Goal: Communication & Community: Answer question/provide support

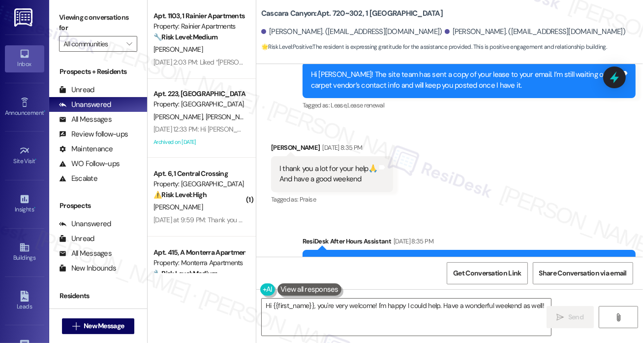
scroll to position [5826, 0]
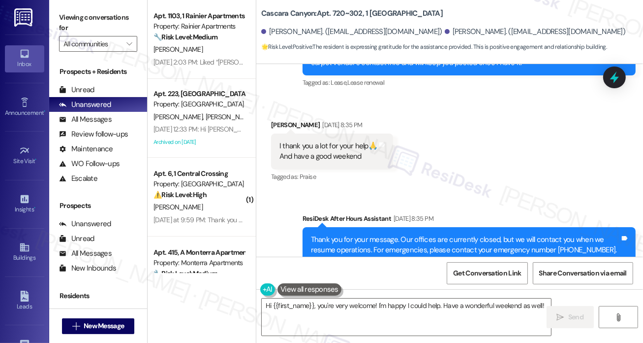
click at [313, 141] on div "I thank you a lot for your help🙏 And have a good weekend" at bounding box center [329, 151] width 98 height 21
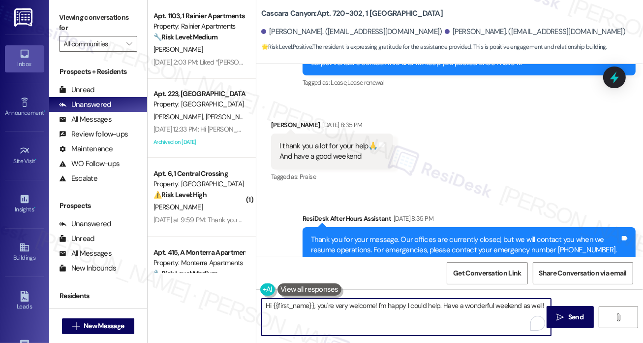
drag, startPoint x: 378, startPoint y: 305, endPoint x: 545, endPoint y: 307, distance: 167.8
click at [545, 307] on textarea "Hi {{first_name}}, you're very welcome! I'm happy I could help. Have a wonderfu…" at bounding box center [406, 316] width 289 height 37
paste textarea "Green light carpet cleaning, (925) 348-0748"
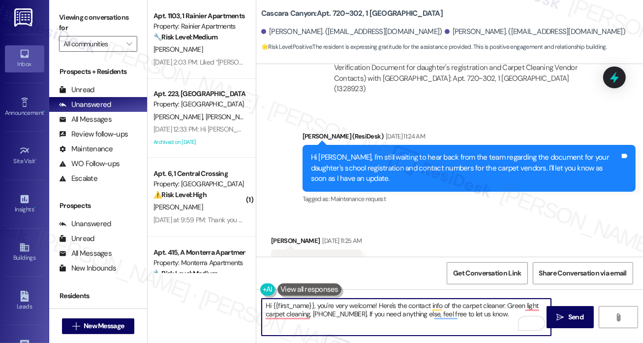
scroll to position [5284, 0]
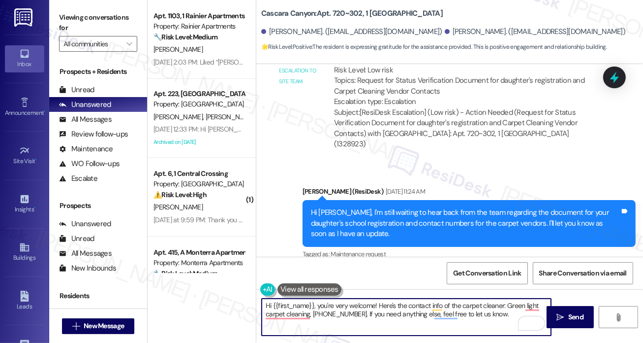
click at [370, 311] on textarea "Hi {{first_name}}, you're very welcome! Here's the contact info of the carpet c…" at bounding box center [406, 316] width 289 height 37
click at [373, 311] on textarea "Hi {{first_name}}, you're very welcome! Here's the contact info of the carpet c…" at bounding box center [406, 316] width 289 height 37
click at [401, 304] on textarea "Hi {{first_name}}, you're very welcome! Here's the contact info of the carpet c…" at bounding box center [406, 316] width 289 height 37
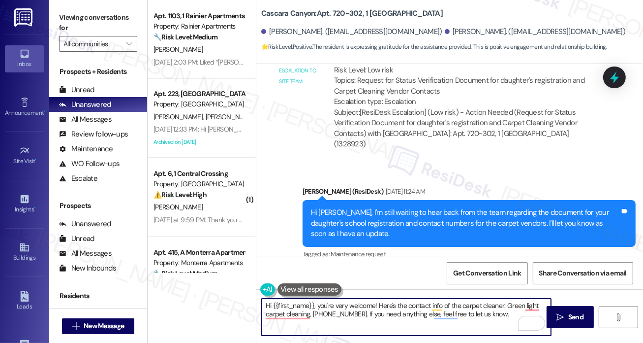
click at [401, 304] on textarea "Hi {{first_name}}, you're very welcome! Here's the contact info of the carpet c…" at bounding box center [406, 316] width 289 height 37
type textarea "Hi {{first_name}}, you're very welcome! Here's the contact info of the carpet c…"
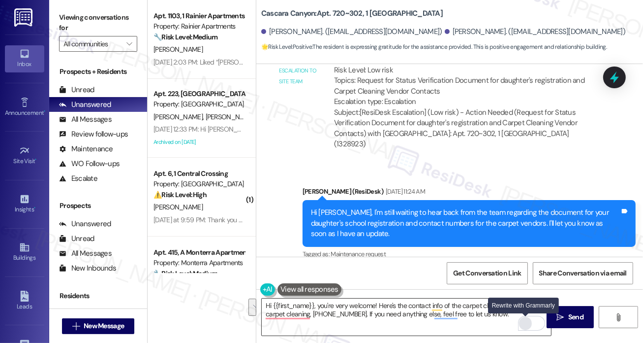
click at [523, 320] on div "Rewrite with Grammarly" at bounding box center [525, 322] width 11 height 11
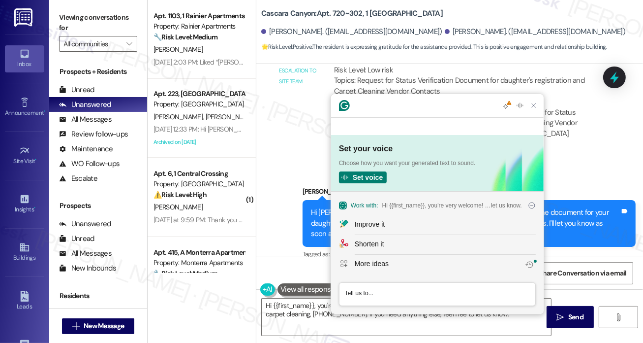
scroll to position [0, 0]
click at [379, 290] on textarea "Type a prompt, after typing your prompt press tab to review results, or enter t…" at bounding box center [437, 293] width 196 height 19
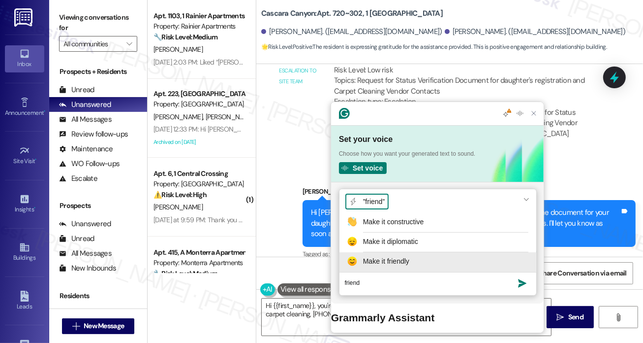
type textarea "friend"
drag, startPoint x: 394, startPoint y: 284, endPoint x: 406, endPoint y: 281, distance: 12.9
click at [406, 272] on div "”friend” Make it constructive Make it diplomatic Make it friendly" at bounding box center [438, 230] width 197 height 83
click at [406, 272] on button "Make it friendly" at bounding box center [438, 262] width 197 height 20
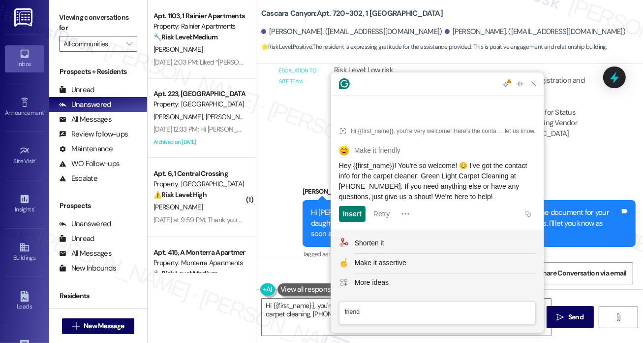
click at [420, 174] on span "Hey {{first_name}}! You're so welcome! 😊 I've got the contact info for the carp…" at bounding box center [434, 180] width 190 height 39
click at [349, 212] on div "Insert" at bounding box center [352, 214] width 19 height 16
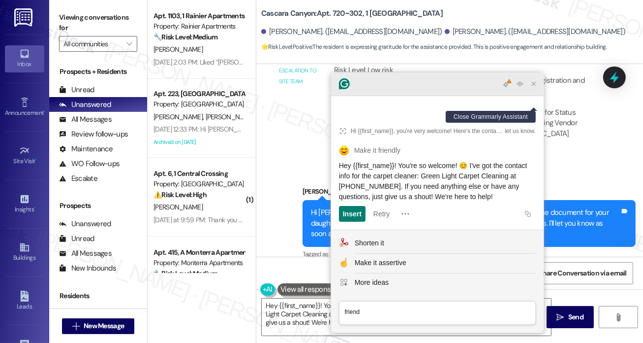
click at [537, 88] on icon "Close Grammarly Assistant" at bounding box center [534, 84] width 8 height 8
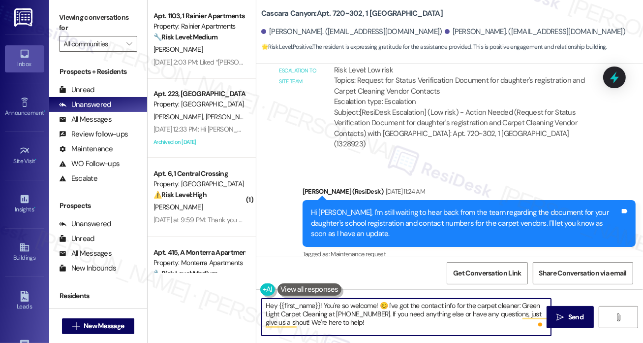
click at [274, 304] on textarea "Hey {{first_name}}! You're so welcome! 😊 I've got the contact info for the carp…" at bounding box center [406, 316] width 289 height 37
click at [417, 26] on div "Aldo Hernandez. (aldoybalh11@gmail.com) Brenda Lozano. (gusanita741@gmail.com)" at bounding box center [452, 32] width 382 height 20
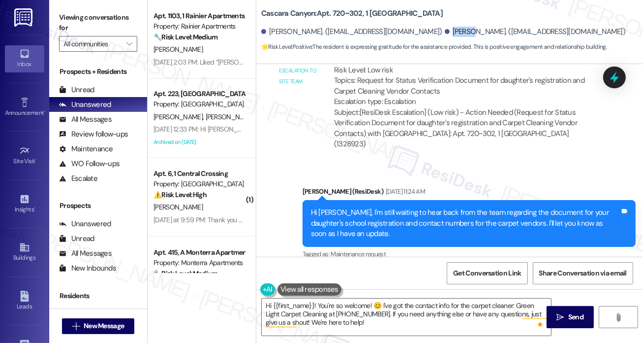
click at [417, 26] on div "Aldo Hernandez. (aldoybalh11@gmail.com) Brenda Lozano. (gusanita741@gmail.com)" at bounding box center [452, 32] width 382 height 20
copy div "Brenda"
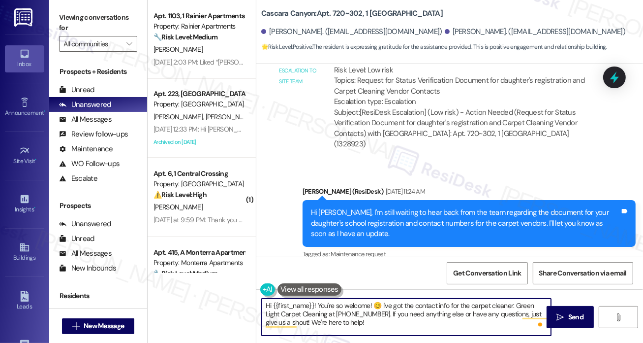
drag, startPoint x: 273, startPoint y: 304, endPoint x: 313, endPoint y: 300, distance: 40.5
click at [313, 300] on textarea "Hi {{first_name}}! You're so welcome! 😊 I've got the contact info for the carpe…" at bounding box center [406, 316] width 289 height 37
paste textarea "Brenda"
click at [360, 305] on textarea "Hi Brenda! You're so welcome! 😊 I've got the contact info for the carpet cleane…" at bounding box center [406, 316] width 289 height 37
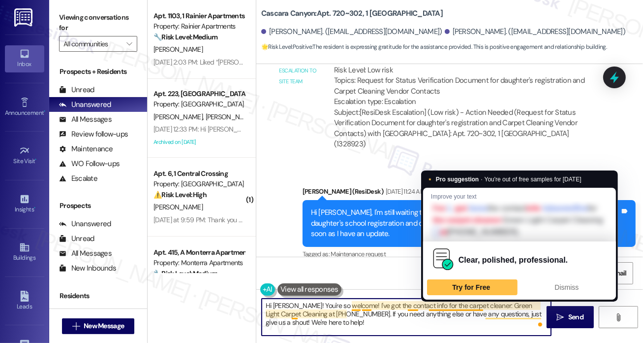
click at [481, 303] on textarea "Hi Brenda! You're so welcome! I've got the contact info for the carpet cleaner:…" at bounding box center [406, 316] width 289 height 37
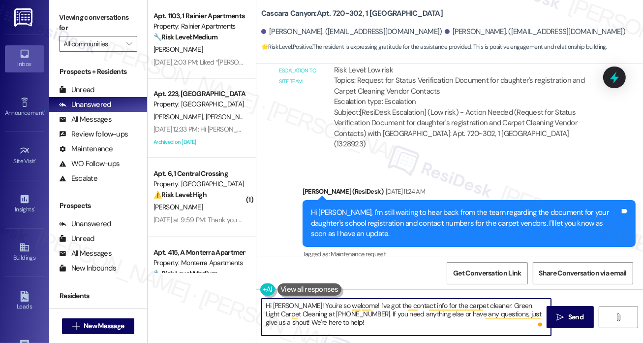
click at [370, 316] on textarea "Hi Brenda! You're so welcome! I've got the contact info for the carpet cleaner:…" at bounding box center [406, 316] width 289 height 37
click at [452, 313] on textarea "Hi Brenda! You're so welcome! I've got the contact info for the carpet cleaner:…" at bounding box center [406, 316] width 289 height 37
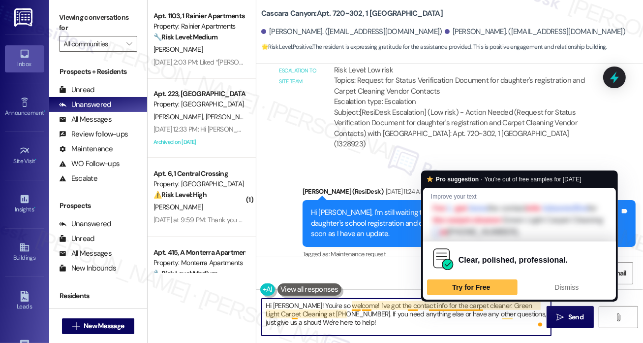
click at [356, 323] on textarea "Hi Brenda! You're so welcome! I've got the contact info for the carpet cleaner:…" at bounding box center [406, 316] width 289 height 37
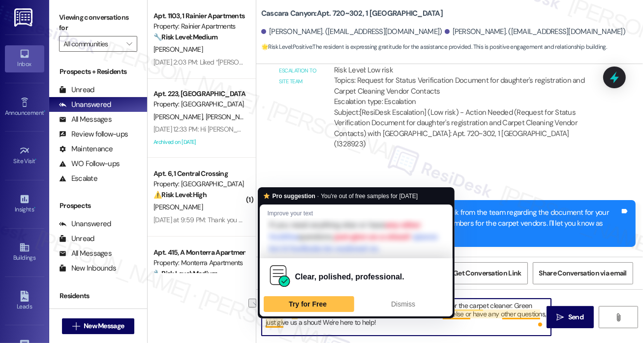
drag, startPoint x: 345, startPoint y: 320, endPoint x: 283, endPoint y: 323, distance: 62.1
click at [283, 323] on textarea "Hi Brenda! You're so welcome! I've got the contact info for the carpet cleaner:…" at bounding box center [406, 316] width 289 height 37
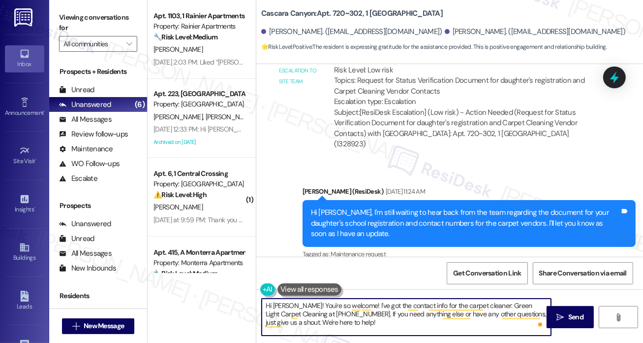
click at [362, 328] on textarea "Hi Brenda! You're so welcome! I've got the contact info for the carpet cleaner:…" at bounding box center [406, 316] width 289 height 37
click at [356, 326] on textarea "Hi Brenda! You're so welcome! I've got the contact info for the carpet cleaner:…" at bounding box center [406, 316] width 289 height 37
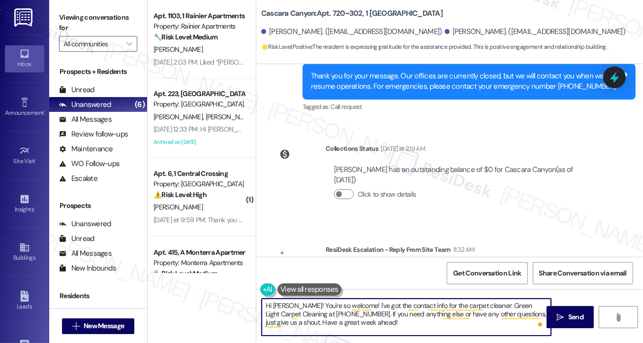
scroll to position [6023, 0]
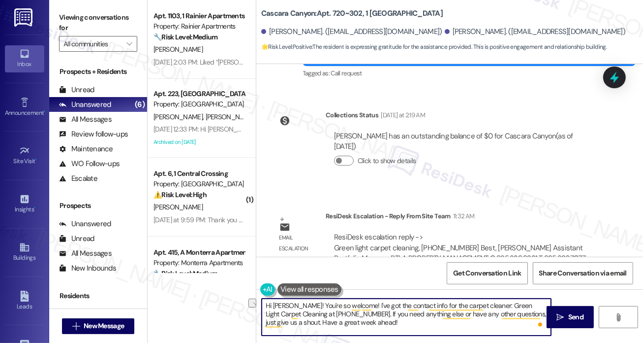
drag, startPoint x: 299, startPoint y: 305, endPoint x: 293, endPoint y: 305, distance: 5.4
click at [293, 305] on textarea "Hi Brenda! You're so welcome! I've got the contact info for the carpet cleaner:…" at bounding box center [406, 316] width 289 height 37
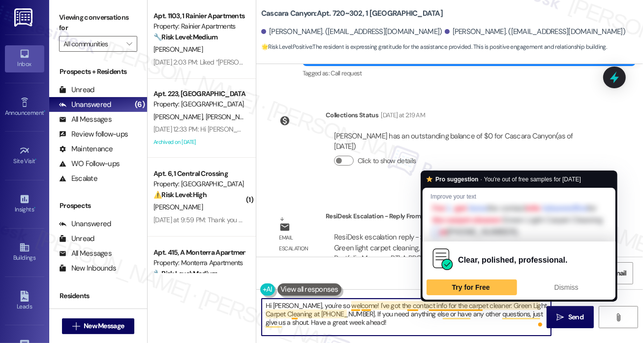
click at [483, 307] on textarea "Hi Brenda, you're so welcome! I've got the contact info for the carpet cleaner:…" at bounding box center [406, 316] width 289 height 37
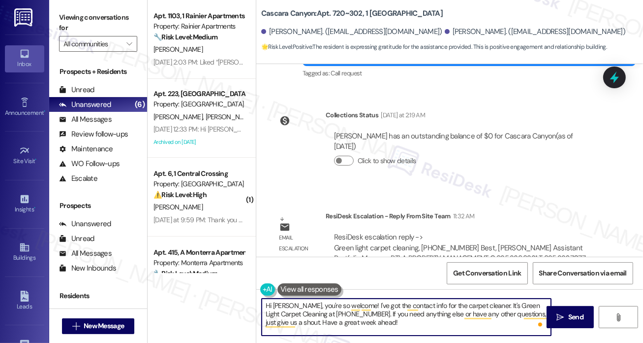
click at [365, 322] on textarea "Hi Brenda, you're so welcome! I've got the contact info for the carpet cleaner.…" at bounding box center [406, 316] width 289 height 37
click at [411, 321] on textarea "Hi Brenda, you're so welcome! I've got the contact info for the carpet cleaner.…" at bounding box center [406, 316] width 289 height 37
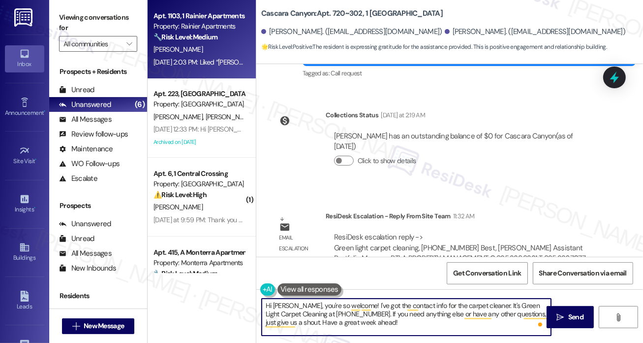
type textarea "Hi Brenda, you're so welcome! I've got the contact info for the carpet cleaner.…"
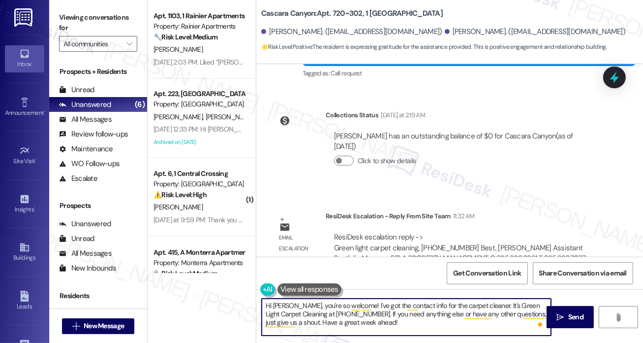
click at [403, 317] on textarea "Hi Brenda, you're so welcome! I've got the contact info for the carpet cleaner.…" at bounding box center [406, 316] width 289 height 37
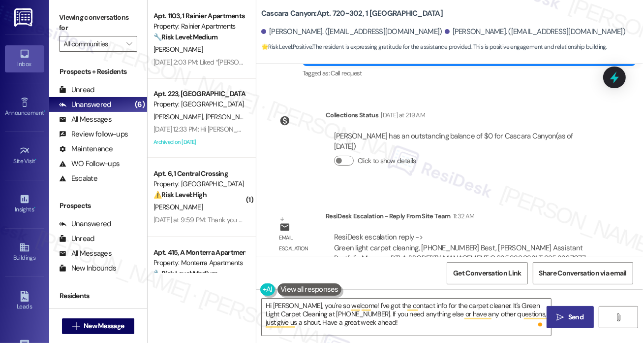
click at [566, 322] on button " Send" at bounding box center [571, 317] width 48 height 22
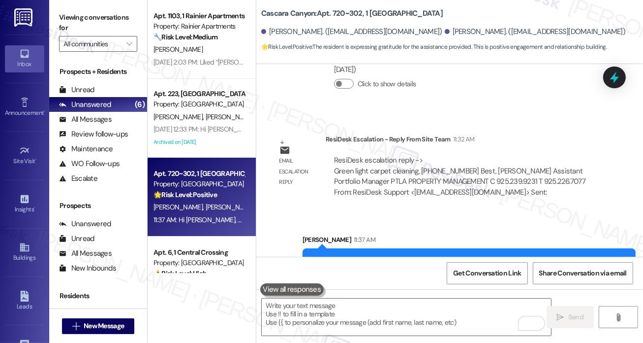
scroll to position [6112, 0]
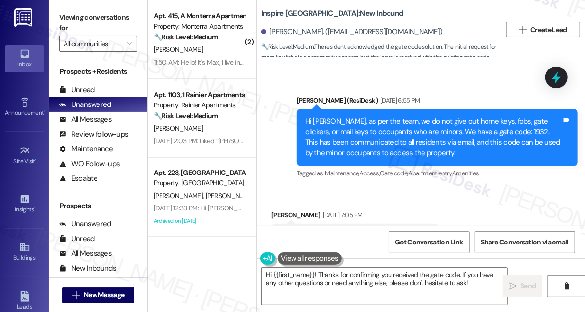
scroll to position [1406, 0]
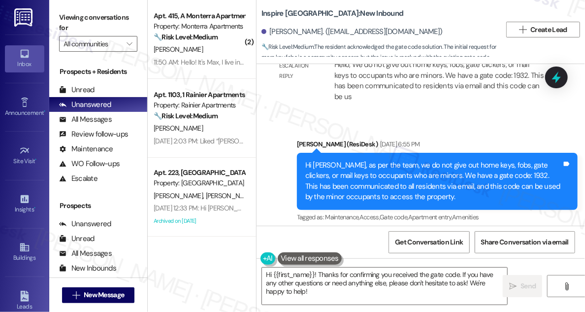
click at [386, 160] on div "Hi [PERSON_NAME], as per the team, we do not give out home keys, fobs, gate cli…" at bounding box center [433, 181] width 256 height 42
click at [385, 160] on div "Hi [PERSON_NAME], as per the team, we do not give out home keys, fobs, gate cli…" at bounding box center [433, 181] width 256 height 42
click at [384, 160] on div "Hi [PERSON_NAME], as per the team, we do not give out home keys, fobs, gate cli…" at bounding box center [433, 181] width 256 height 42
click at [384, 160] on div "Hi Angela, as per the team, we do not give out home keys, fobs, gate clickers, …" at bounding box center [433, 181] width 256 height 42
click at [383, 160] on div "Hi Angela, as per the team, we do not give out home keys, fobs, gate clickers, …" at bounding box center [433, 181] width 256 height 42
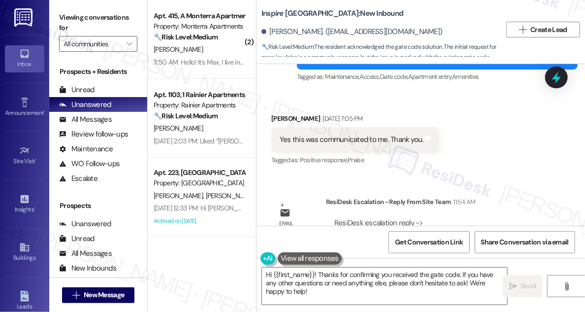
scroll to position [1496, 0]
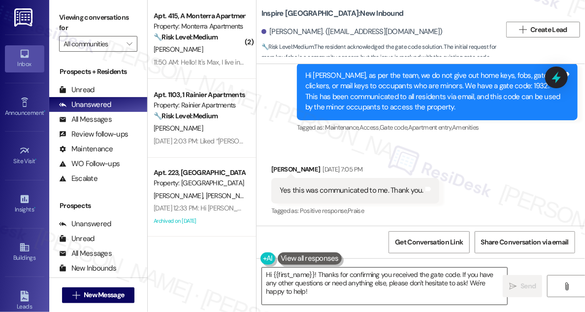
click at [378, 285] on textarea "Hi {{first_name}}! Thanks for confirming you received the gate code. If you hav…" at bounding box center [384, 285] width 245 height 37
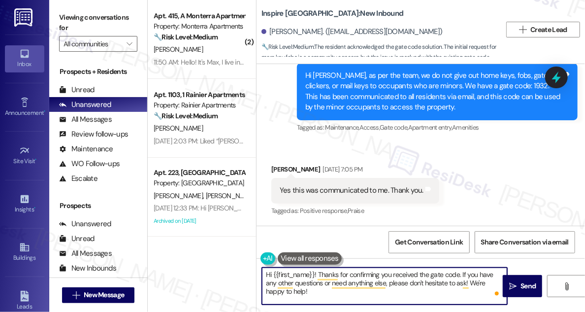
drag, startPoint x: 461, startPoint y: 273, endPoint x: 471, endPoint y: 298, distance: 26.7
click at [471, 298] on textarea "Hi {{first_name}}! Thanks for confirming you received the gate code. If you hav…" at bounding box center [384, 285] width 245 height 37
paste textarea "1392"
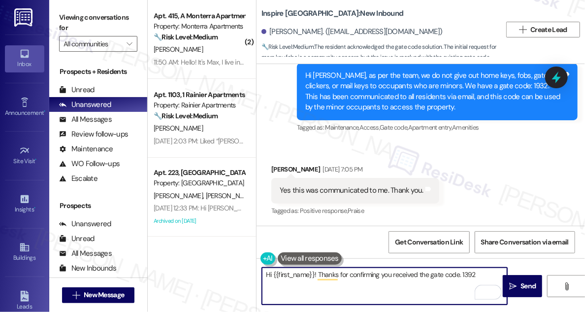
click at [430, 274] on textarea "Hi {{first_name}}! Thanks for confirming you received the gate code. 1392" at bounding box center [384, 285] width 245 height 37
click at [481, 273] on textarea "Hi {{first_name}}! Thanks for confirming you received the gate code. 1392" at bounding box center [384, 285] width 245 height 37
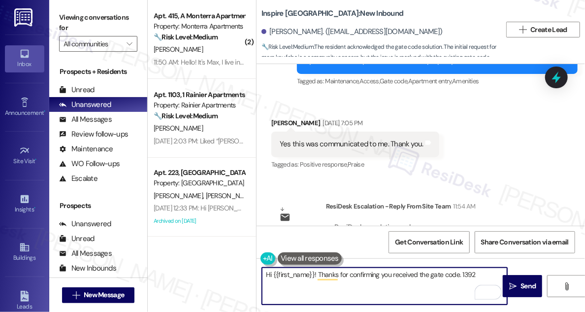
scroll to position [1585, 0]
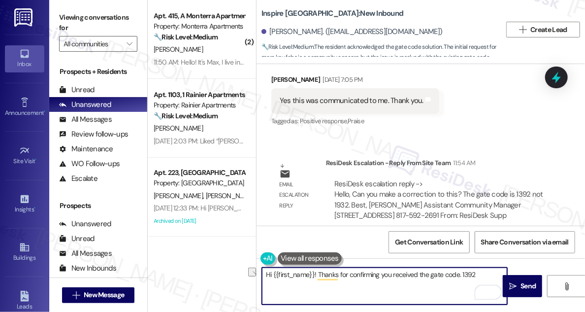
drag, startPoint x: 379, startPoint y: 274, endPoint x: 477, endPoint y: 268, distance: 98.6
click at [477, 268] on textarea "Hi {{first_name}}! Thanks for confirming you received the gate code. 1392" at bounding box center [384, 285] width 245 height 37
paste textarea "1392"
click at [347, 275] on textarea "Hi {{first_name}}! Thanks for confirming, by the way, we just want to give you …" at bounding box center [384, 285] width 245 height 37
click at [359, 280] on textarea "Hi {{first_name}}! Thanks for confirming. By the way, we just want to give you …" at bounding box center [384, 285] width 245 height 37
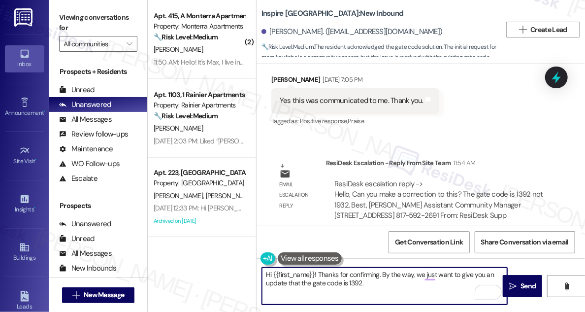
drag, startPoint x: 363, startPoint y: 279, endPoint x: 358, endPoint y: 273, distance: 8.1
click at [363, 279] on textarea "Hi {{first_name}}! Thanks for confirming. By the way, we just want to give you …" at bounding box center [384, 285] width 245 height 37
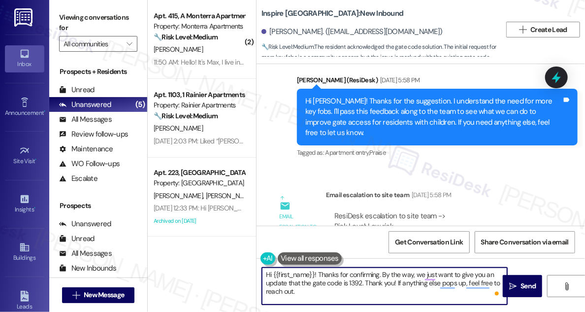
scroll to position [1093, 0]
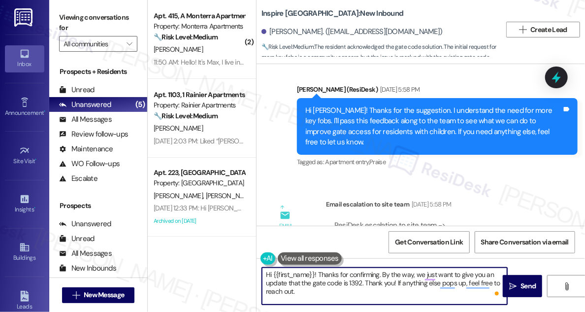
type textarea "Hi {{first_name}}! Thanks for confirming. By the way, we just want to give you …"
click at [457, 140] on div "Hi Angela! Thanks for the suggestion. I understand the need for more key fobs. …" at bounding box center [433, 126] width 256 height 42
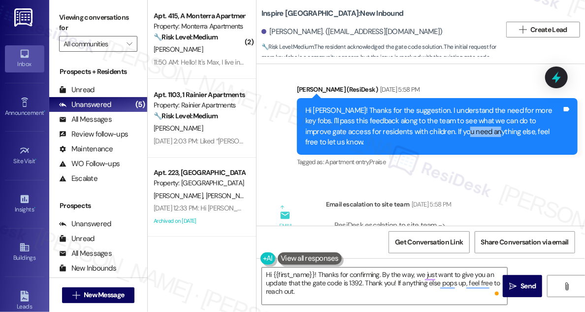
click at [457, 140] on div "Hi Angela! Thanks for the suggestion. I understand the need for more key fobs. …" at bounding box center [433, 126] width 256 height 42
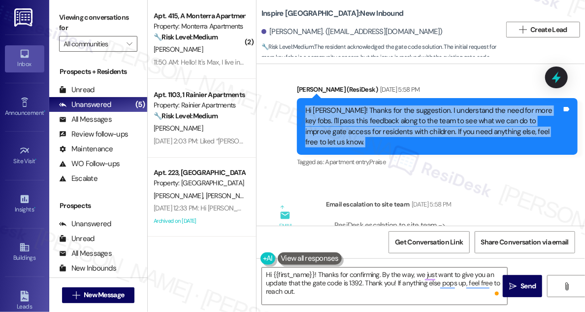
click at [457, 140] on div "Hi Angela! Thanks for the suggestion. I understand the need for more key fobs. …" at bounding box center [433, 126] width 256 height 42
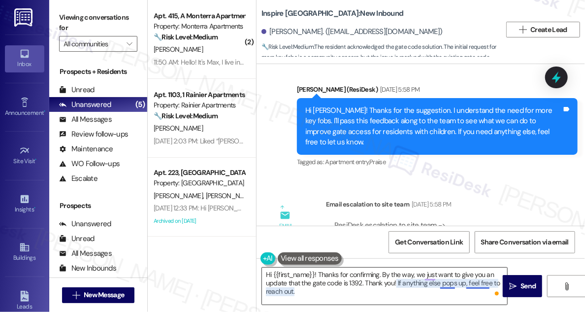
click at [461, 284] on textarea "Hi {{first_name}}! Thanks for confirming. By the way, we just want to give you …" at bounding box center [384, 285] width 245 height 37
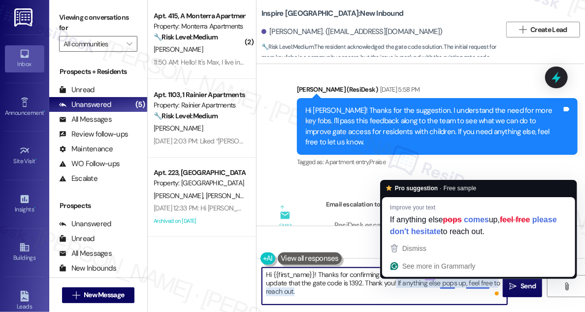
click at [471, 282] on textarea "Hi {{first_name}}! Thanks for confirming. By the way, we just want to give you …" at bounding box center [384, 285] width 245 height 37
click at [457, 294] on textarea "Hi {{first_name}}! Thanks for confirming. By the way, we just want to give you …" at bounding box center [384, 285] width 245 height 37
drag, startPoint x: 466, startPoint y: 281, endPoint x: 494, endPoint y: 281, distance: 28.5
click at [494, 281] on textarea "Hi {{first_name}}! Thanks for confirming. By the way, we just want to give you …" at bounding box center [384, 285] width 245 height 37
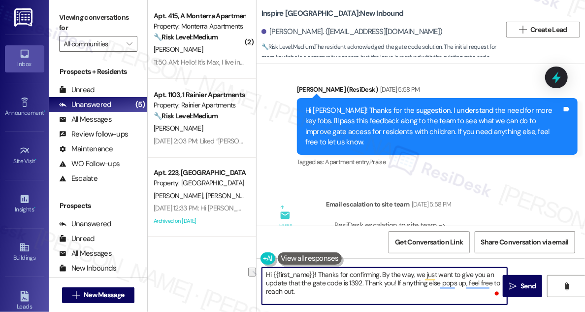
click at [416, 292] on textarea "Hi {{first_name}}! Thanks for confirming. By the way, we just want to give you …" at bounding box center [384, 285] width 245 height 37
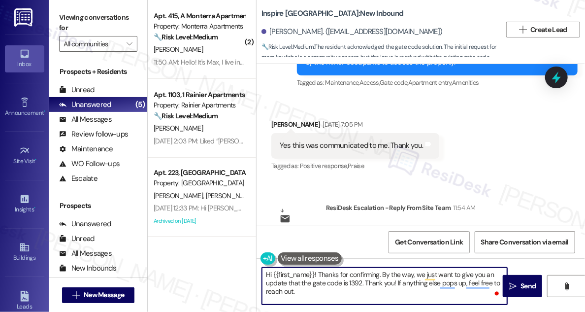
scroll to position [1541, 0]
click at [382, 279] on textarea "Hi {{first_name}}! Thanks for confirming. By the way, we just want to give you …" at bounding box center [384, 285] width 245 height 37
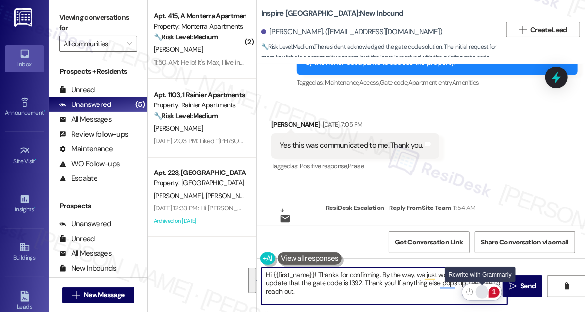
click at [485, 292] on div "Rewrite with Grammarly" at bounding box center [481, 291] width 11 height 11
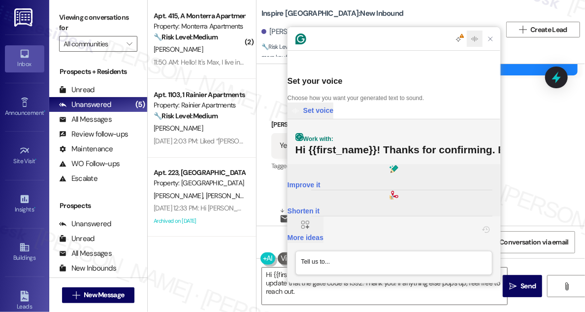
scroll to position [0, 0]
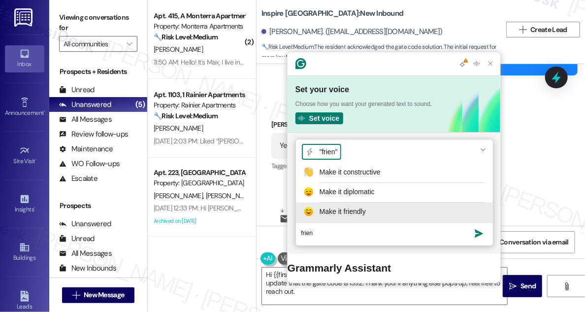
type textarea "frien"
click at [361, 217] on div "Make it friendly" at bounding box center [342, 211] width 46 height 10
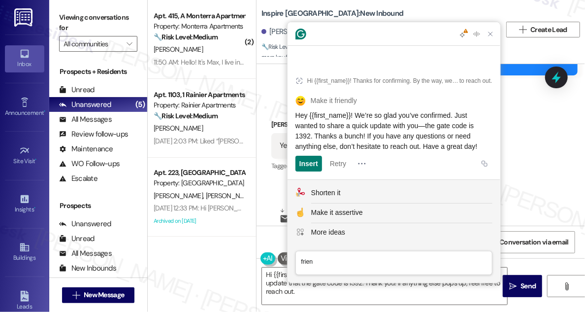
click at [355, 133] on span "Hey {{first_name}}! We’re so glad you’ve confirmed. Just wanted to share a quic…" at bounding box center [386, 130] width 182 height 39
click at [306, 161] on div "Insert" at bounding box center [308, 164] width 19 height 16
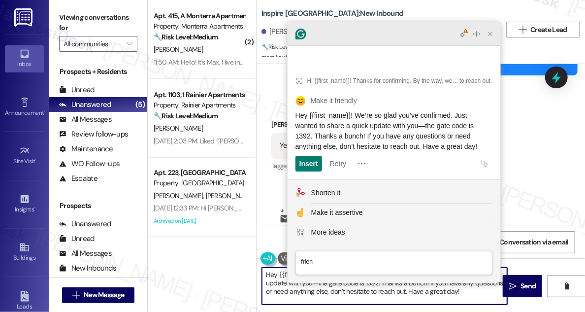
click at [493, 38] on icon "Close Grammarly Assistant" at bounding box center [490, 34] width 8 height 8
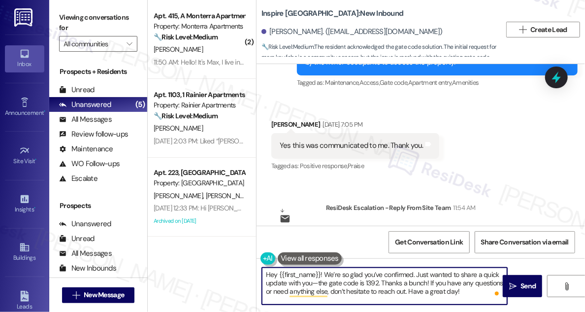
click at [270, 273] on textarea "Hey {{first_name}}! We’re so glad you’ve confirmed. Just wanted to share a quic…" at bounding box center [384, 285] width 245 height 37
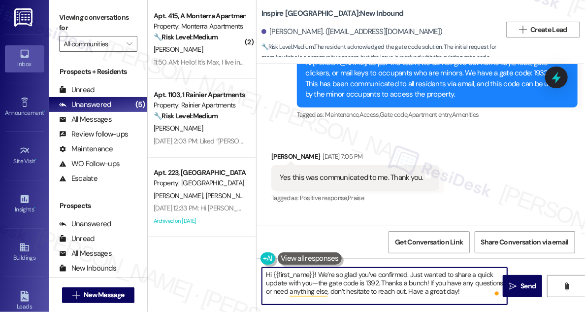
scroll to position [1451, 0]
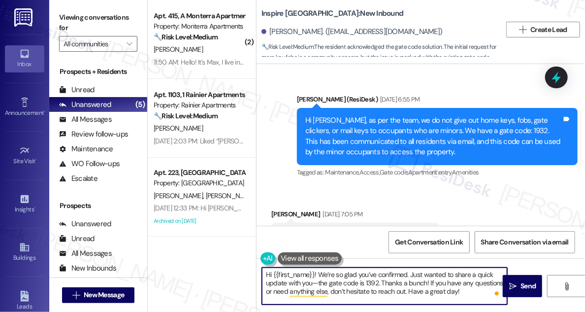
click at [375, 275] on textarea "Hi {{first_name}}! We’re so glad you’ve confirmed. Just wanted to share a quick…" at bounding box center [384, 285] width 245 height 37
drag, startPoint x: 406, startPoint y: 274, endPoint x: 341, endPoint y: 269, distance: 65.2
click at [342, 269] on textarea "Hi {{first_name}}! We’re so glad you’ve confirmed. Just wanted to share a quick…" at bounding box center [384, 285] width 245 height 37
click at [341, 269] on textarea "Hi {{first_name}}! We’re so glad you’ve confirmed. Just wanted to share a quick…" at bounding box center [384, 285] width 245 height 37
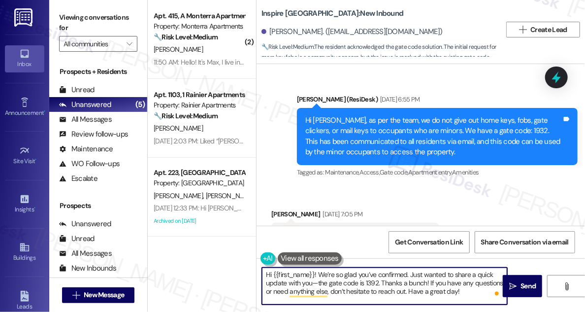
click at [327, 268] on textarea "Hi {{first_name}}! We’re so glad you’ve confirmed. Just wanted to share a quick…" at bounding box center [384, 285] width 245 height 37
click at [355, 274] on textarea "Hi {{first_name}}! We’re so glad you’ve confirmed. Just wanted to share a quick…" at bounding box center [384, 285] width 245 height 37
drag, startPoint x: 407, startPoint y: 273, endPoint x: 317, endPoint y: 273, distance: 89.6
click at [317, 273] on textarea "Hi {{first_name}}! We’re so glad you’ve confirmed. Just wanted to share a quick…" at bounding box center [384, 285] width 245 height 37
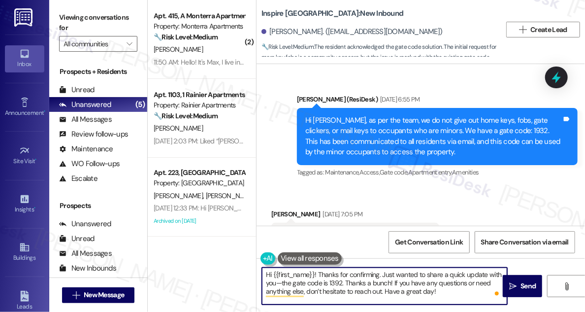
click at [277, 281] on textarea "Hi {{first_name}}! Thanks for confirming. Just wanted to share a quick update w…" at bounding box center [384, 285] width 245 height 37
click at [439, 291] on textarea "Hi {{first_name}}! Thanks for confirming. Just wanted to share a quick update w…" at bounding box center [384, 285] width 245 height 37
click at [469, 271] on textarea "Hi {{first_name}}! Thanks for confirming. Just wanted to share a quick update w…" at bounding box center [384, 285] width 245 height 37
click at [337, 282] on textarea "Hi {{first_name}}! Thanks for confirming. Just wanted to share a quick update w…" at bounding box center [384, 285] width 245 height 37
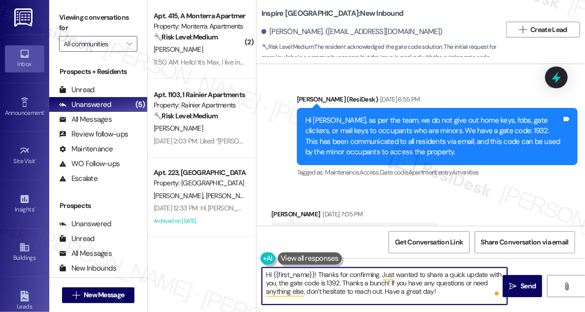
click at [443, 291] on textarea "Hi {{first_name}}! Thanks for confirming. Just wanted to share a quick update w…" at bounding box center [384, 285] width 245 height 37
click at [402, 284] on textarea "Hi {{first_name}}! Thanks for confirming. Just wanted to share a quick update w…" at bounding box center [384, 285] width 245 height 37
click at [474, 284] on textarea "Hi {{first_name}}! Thanks for confirming. Just wanted to share a quick update w…" at bounding box center [384, 285] width 245 height 37
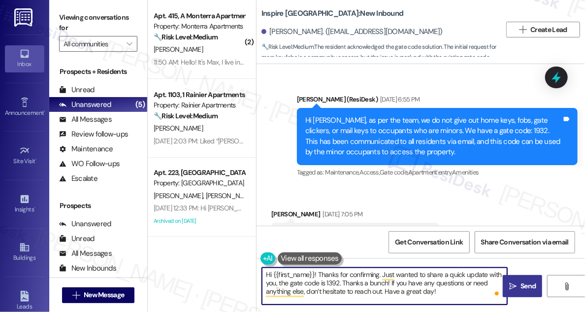
type textarea "Hi {{first_name}}! Thanks for confirming. Just wanted to share a quick update w…"
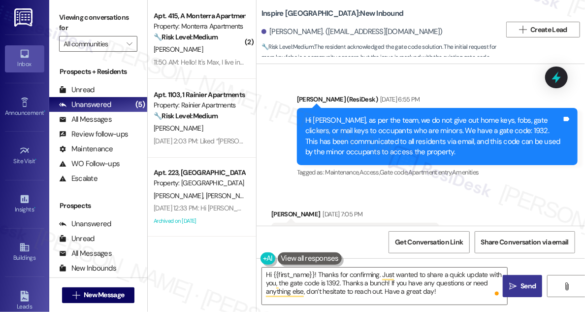
click at [523, 283] on span "Send" at bounding box center [527, 286] width 15 height 10
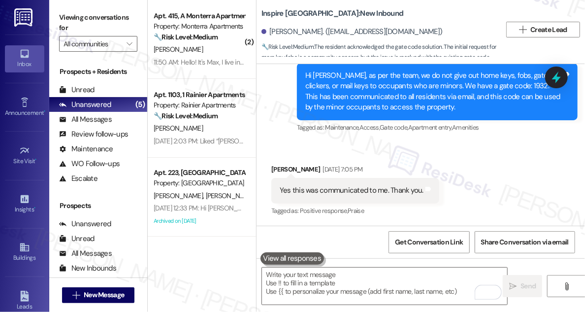
scroll to position [1585, 0]
